Goal: Task Accomplishment & Management: Use online tool/utility

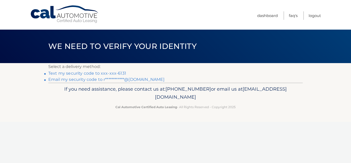
click at [112, 72] on link "Text my security code to xxx-xxx-6131" at bounding box center [87, 73] width 78 height 5
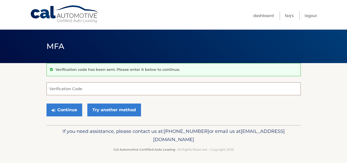
click at [80, 89] on input "Verification Code" at bounding box center [174, 88] width 255 height 13
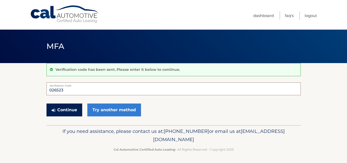
type input "026523"
click at [64, 108] on button "Continue" at bounding box center [65, 109] width 36 height 13
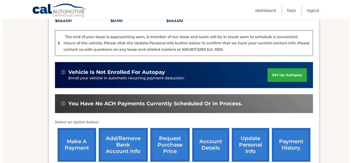
scroll to position [181, 0]
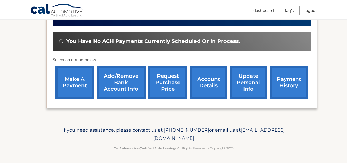
click at [171, 86] on link "request purchase price" at bounding box center [167, 83] width 39 height 34
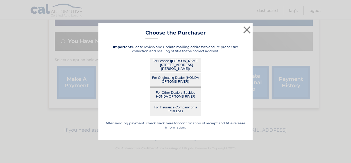
click at [186, 97] on button "For Other Dealers Besides HONDA OF TOMS RIVER" at bounding box center [175, 94] width 51 height 14
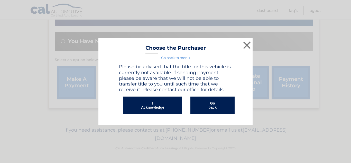
click at [167, 103] on button "I Acknowledge" at bounding box center [152, 104] width 59 height 17
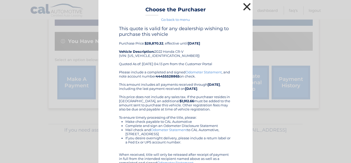
click at [246, 6] on button "×" at bounding box center [247, 7] width 10 height 10
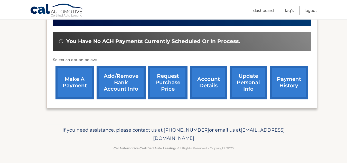
click at [178, 80] on link "request purchase price" at bounding box center [167, 83] width 39 height 34
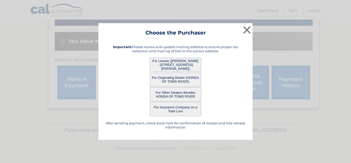
click at [171, 66] on button "For Lessee ([PERSON_NAME] - [STREET_ADDRESS][PERSON_NAME])" at bounding box center [175, 65] width 51 height 14
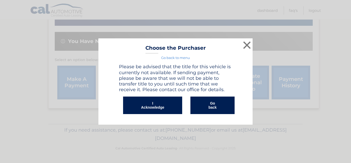
click at [156, 100] on button "I Acknowledge" at bounding box center [152, 104] width 59 height 17
